Goal: Task Accomplishment & Management: Manage account settings

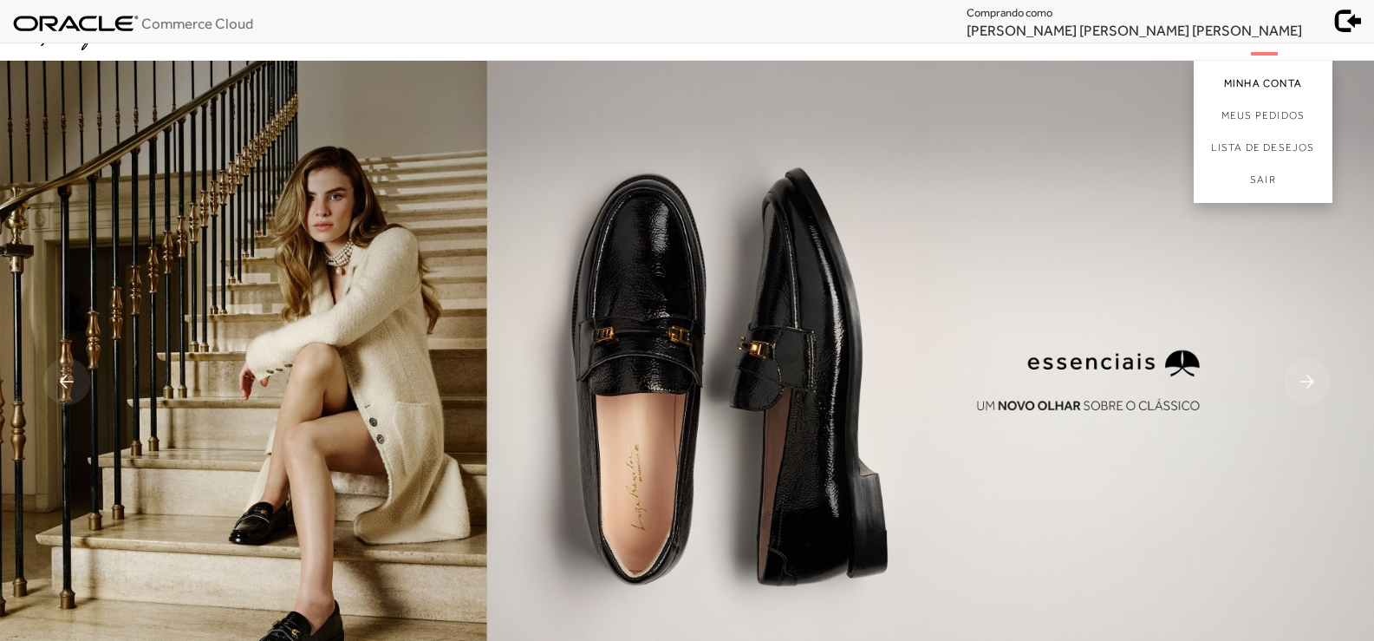
click at [1233, 83] on link "Minha Conta" at bounding box center [1263, 80] width 139 height 39
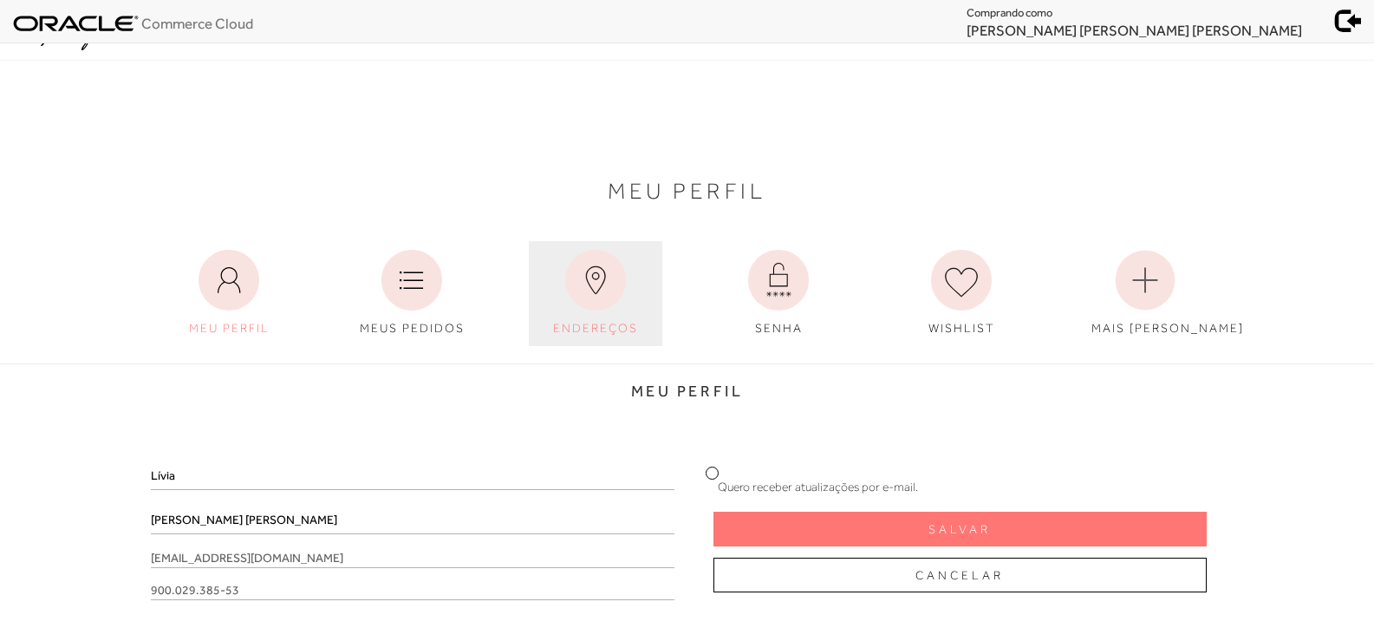
click at [589, 335] on span "ENDEREÇOS" at bounding box center [595, 328] width 85 height 14
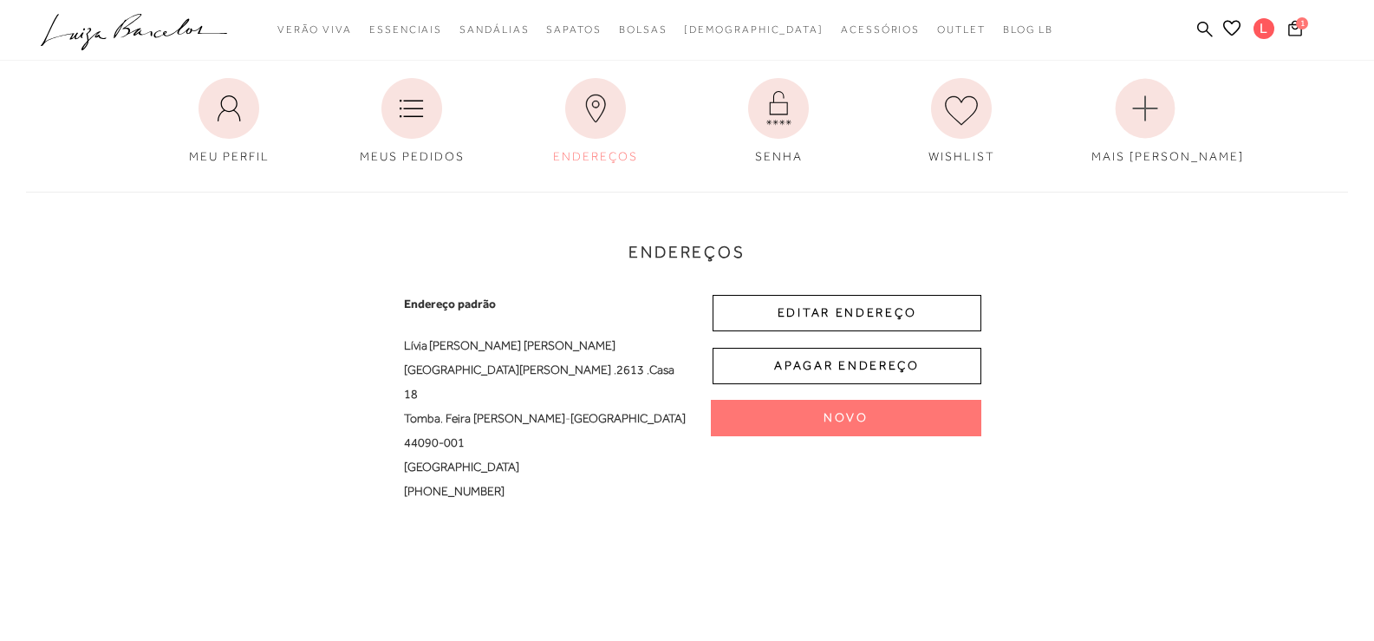
scroll to position [173, 0]
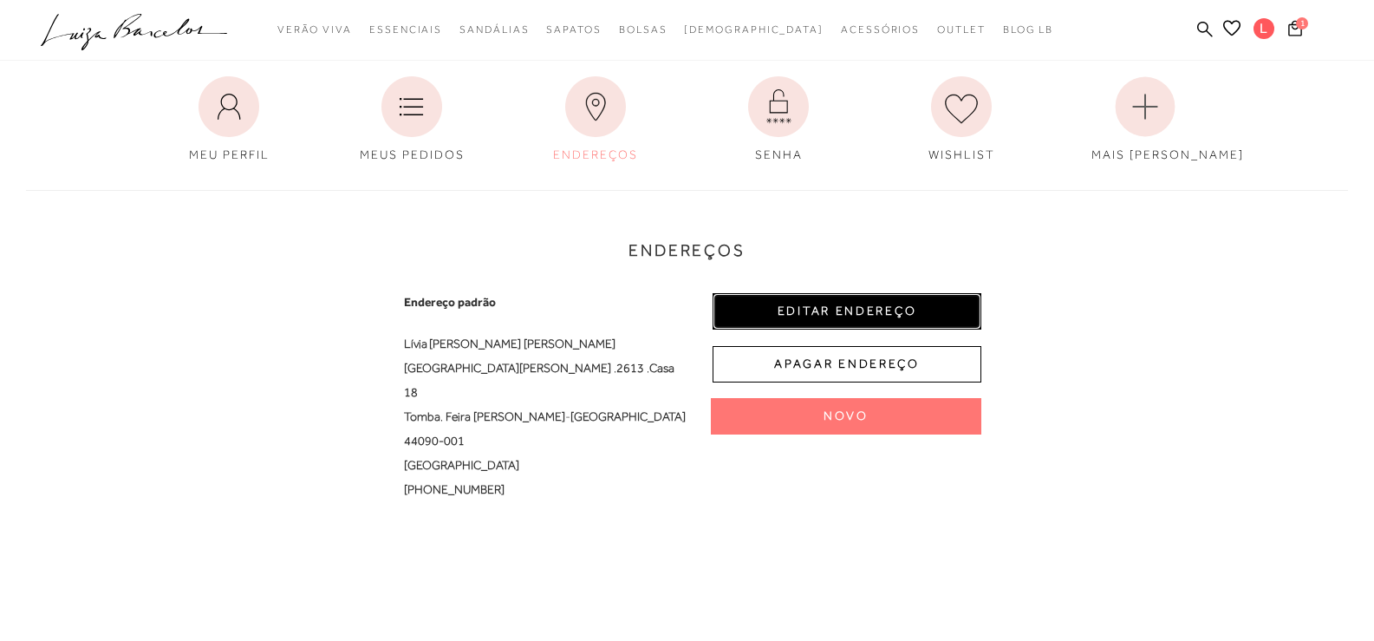
click at [891, 311] on button "EDITAR ENDEREÇO" at bounding box center [846, 311] width 269 height 36
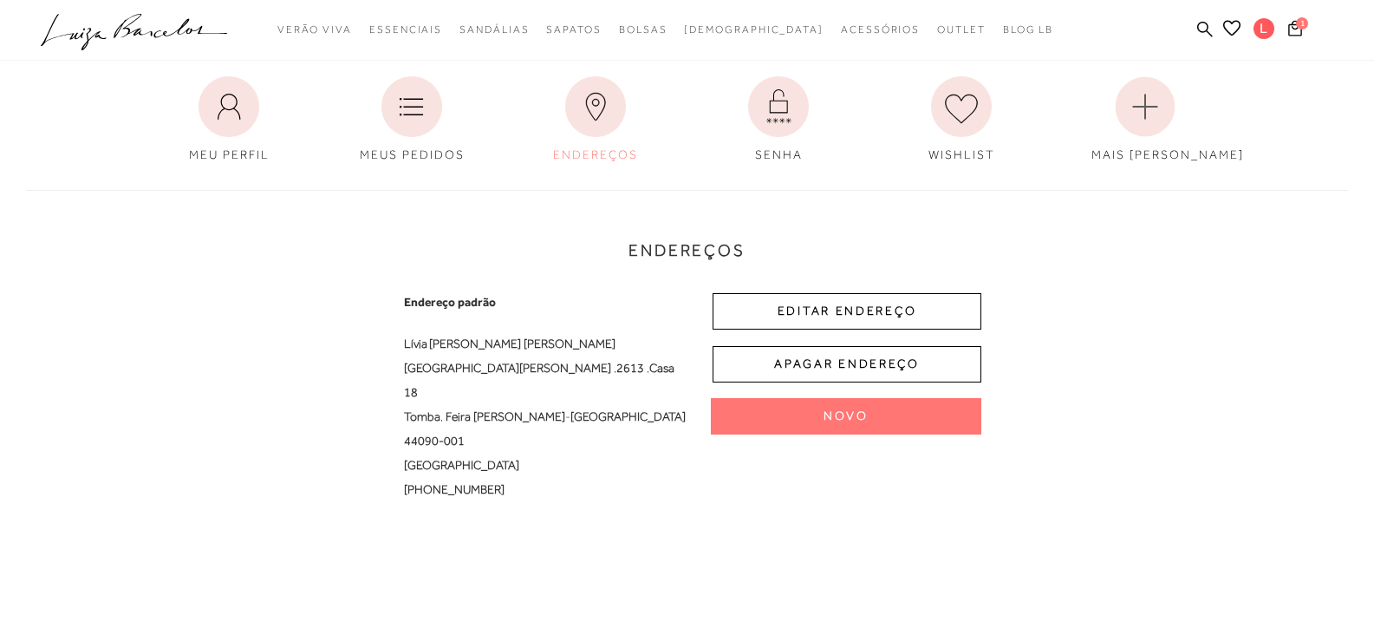
select select "BA"
select select "BR"
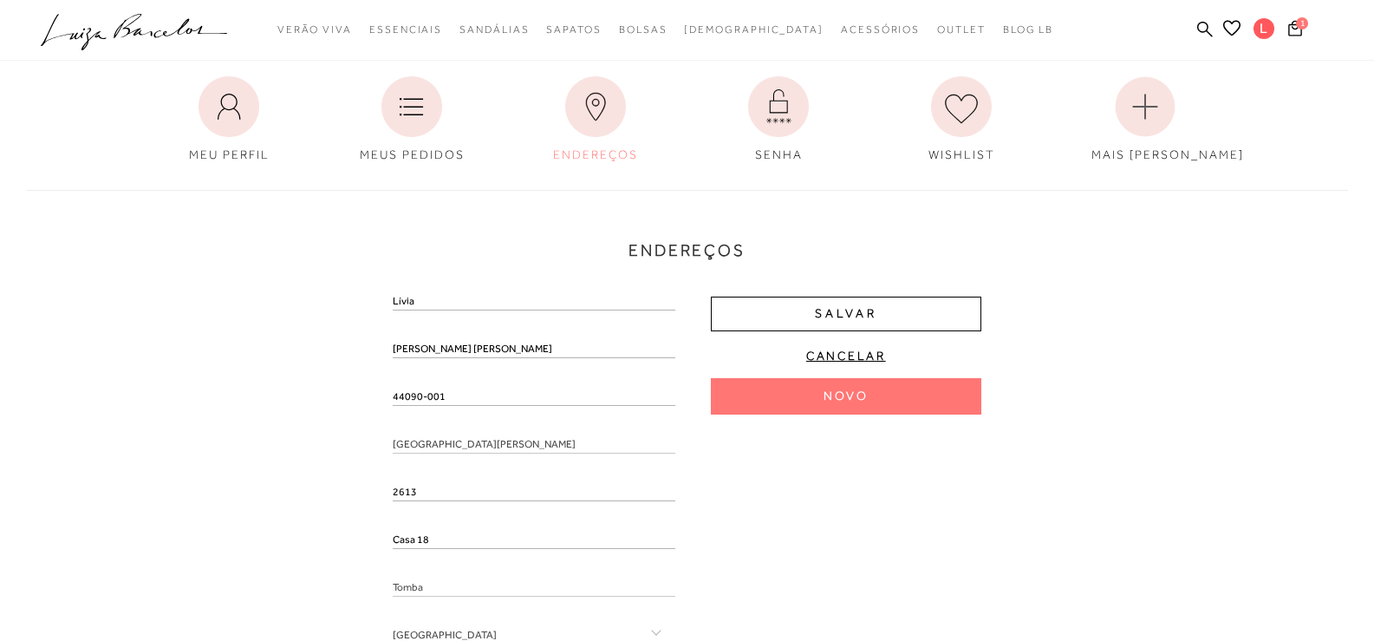
drag, startPoint x: 467, startPoint y: 394, endPoint x: 311, endPoint y: 407, distance: 156.6
click at [311, 407] on div "Endereços Endereço padrão Lívia Maria de Oliveira Xavier Casaes Avenida Senador…" at bounding box center [687, 494] width 1348 height 645
drag, startPoint x: 299, startPoint y: 417, endPoint x: 325, endPoint y: 419, distance: 26.1
click at [318, 419] on div "Endereços Endereço padrão Lívia Maria de Oliveira Xavier Casaes Avenida Senador…" at bounding box center [687, 494] width 1348 height 645
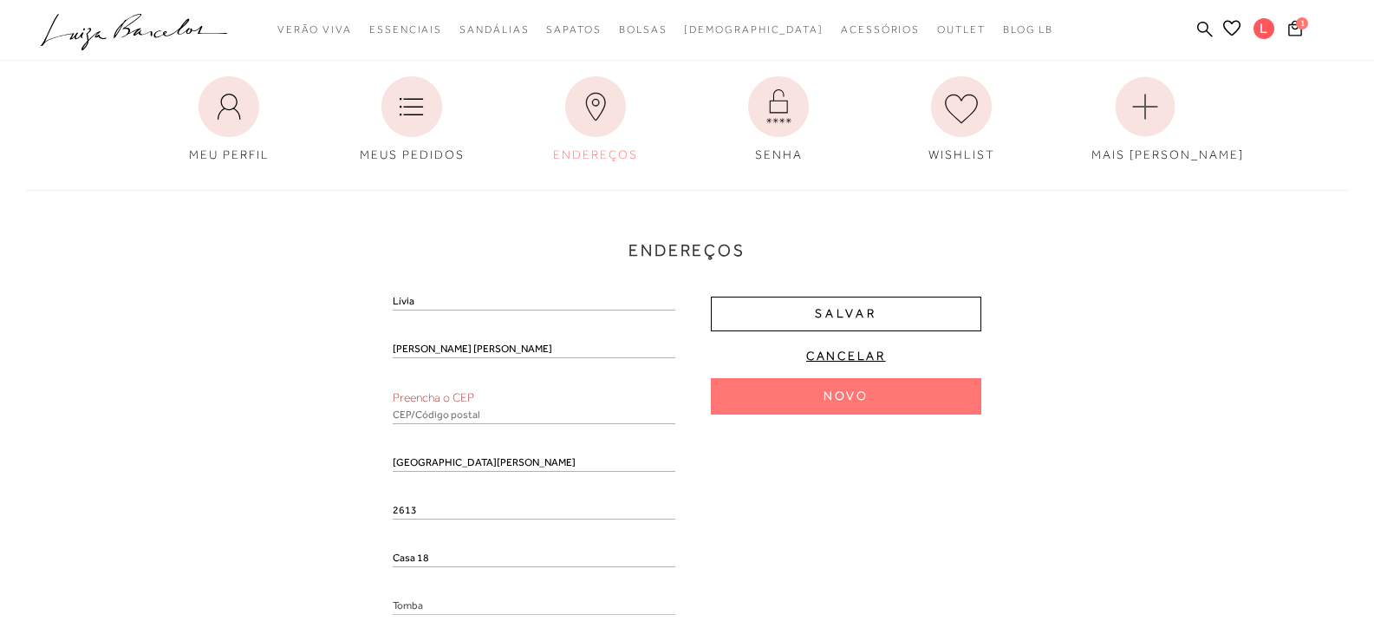
click at [416, 415] on input "text" at bounding box center [534, 415] width 283 height 17
paste input "44090-001"
type input "44090-001"
drag, startPoint x: 232, startPoint y: 433, endPoint x: 246, endPoint y: 438, distance: 14.5
click at [237, 435] on div "Endereços Novo Novo Lívia Maria de Oliveira Xavier Casaes Preencha o CEP 44090-…" at bounding box center [687, 503] width 1348 height 663
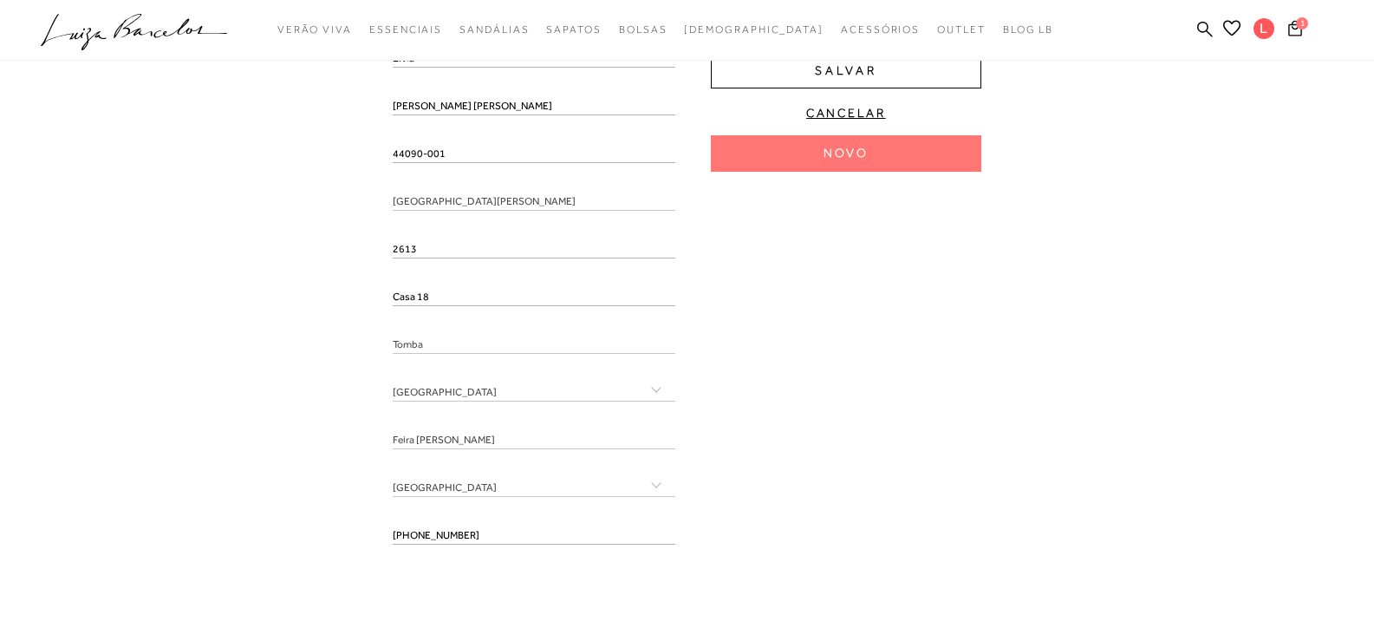
scroll to position [433, 0]
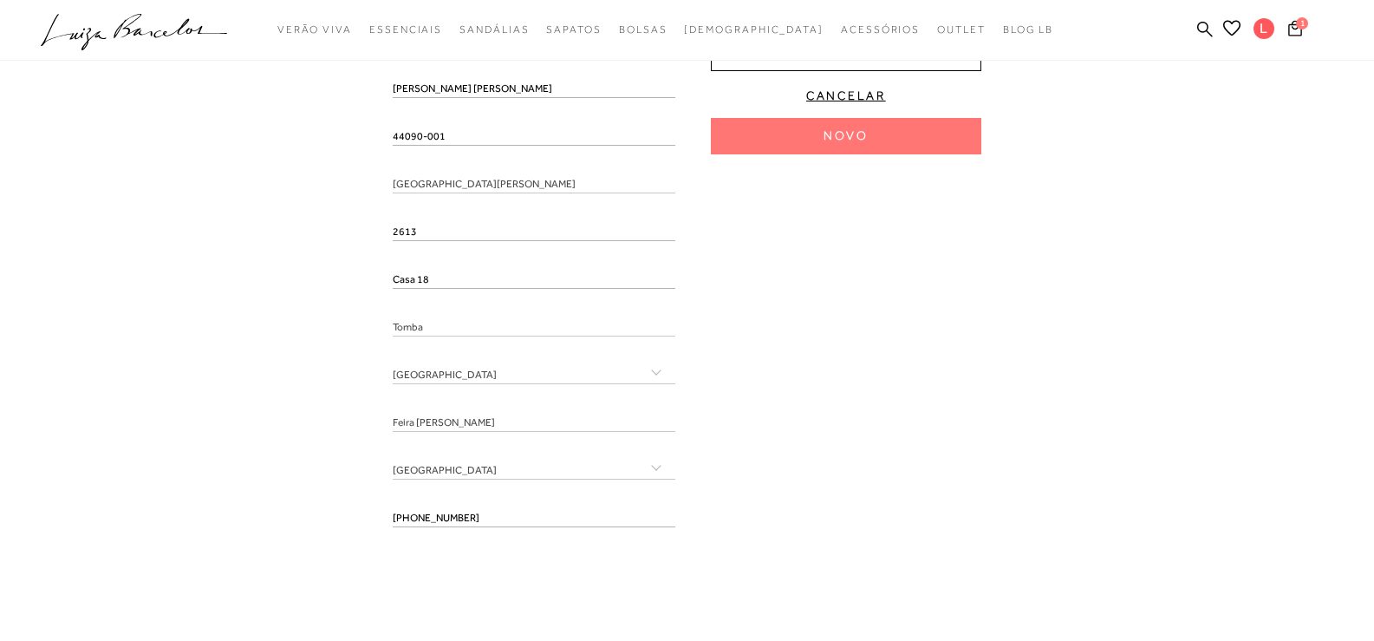
drag, startPoint x: 513, startPoint y: 521, endPoint x: 340, endPoint y: 517, distance: 173.4
click at [342, 518] on div "Endereços Endereço padrão Lívia Maria de Oliveira Xavier Casaes Avenida Senador…" at bounding box center [687, 234] width 1348 height 645
click at [341, 511] on div "Endereços Endereço padrão Lívia Maria de Oliveira Xavier Casaes Avenida Senador…" at bounding box center [687, 234] width 1348 height 645
click at [418, 517] on input "tel" at bounding box center [534, 518] width 283 height 17
paste input "(75) 99998-7585"
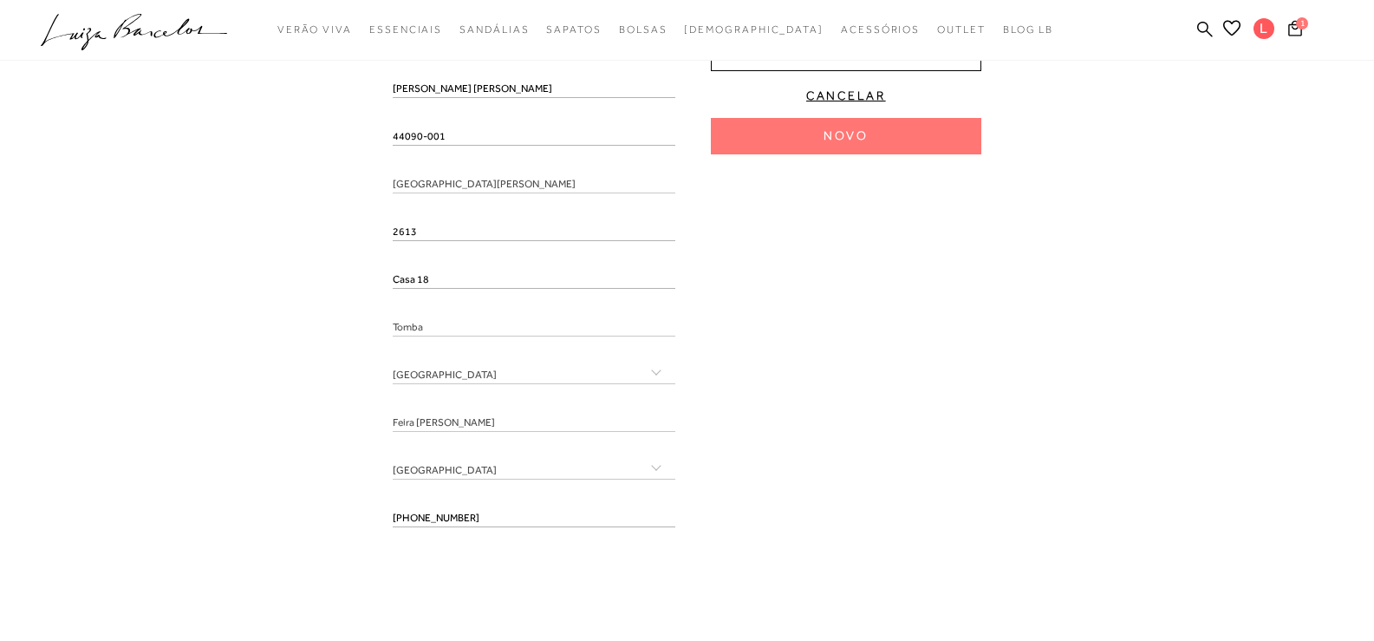
type input "(75) 99998-7585"
click at [901, 475] on div "Lívia Maria de Oliveira Xavier Casaes 44090-001 Avenida Senador Quintino 2613 C…" at bounding box center [687, 286] width 589 height 507
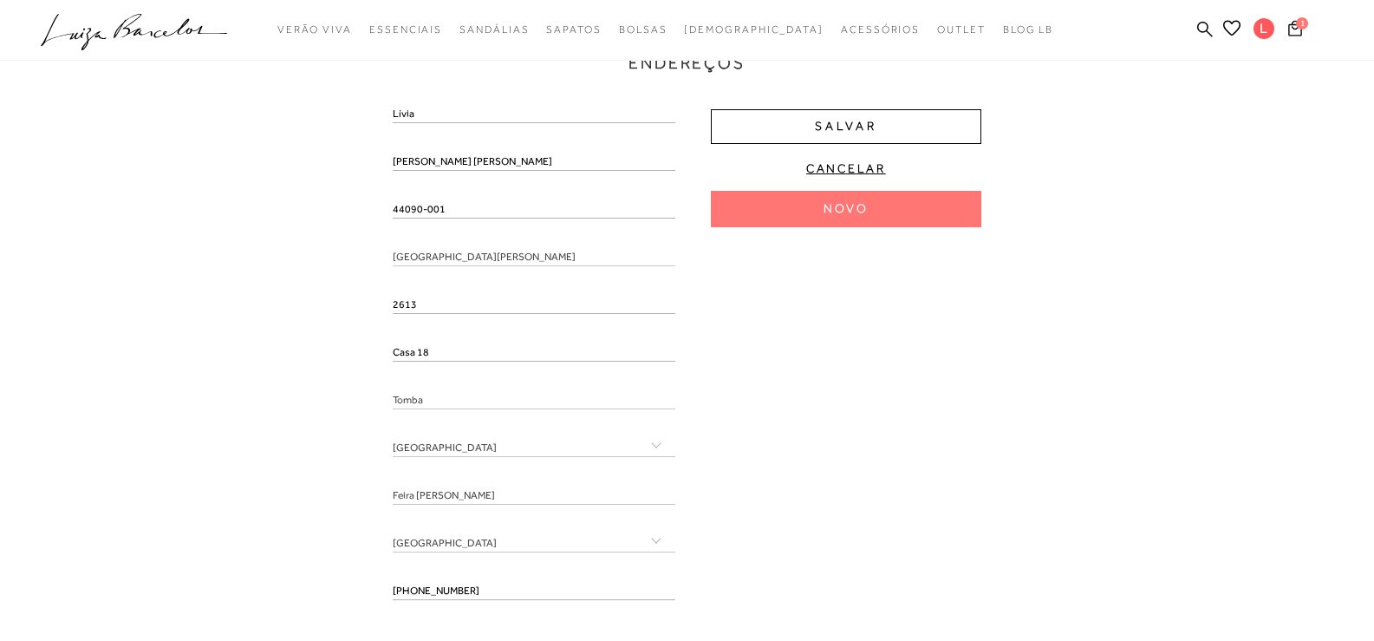
scroll to position [260, 0]
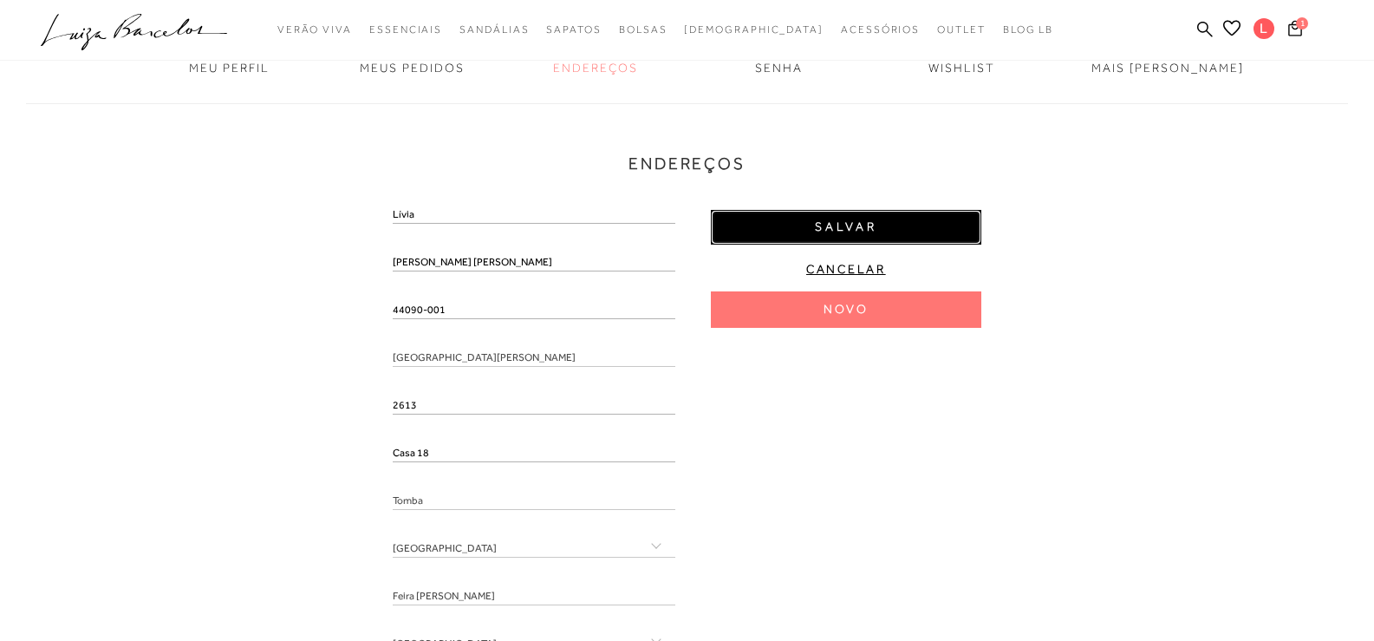
click at [946, 222] on button "Salvar" at bounding box center [846, 227] width 270 height 35
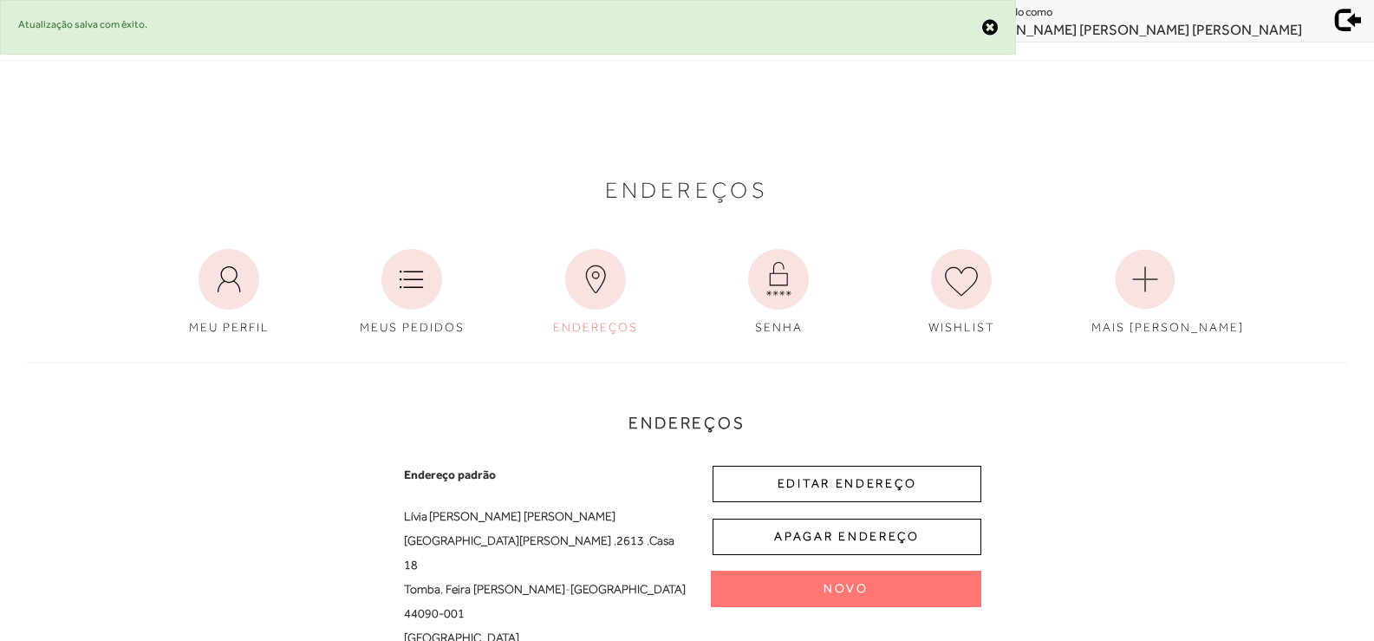
scroll to position [0, 0]
click at [1341, 23] on span at bounding box center [1349, 18] width 24 height 24
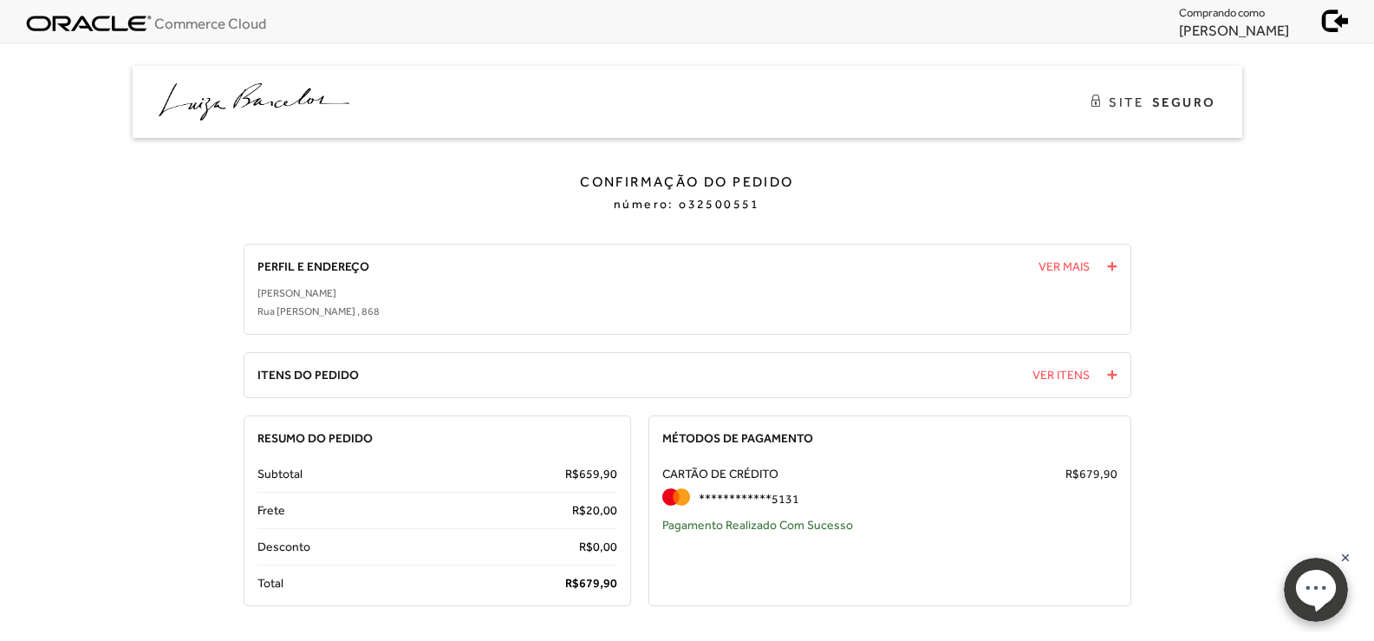
click at [732, 201] on span "o32500551" at bounding box center [719, 204] width 81 height 14
copy span "o32500551"
